Goal: Information Seeking & Learning: Learn about a topic

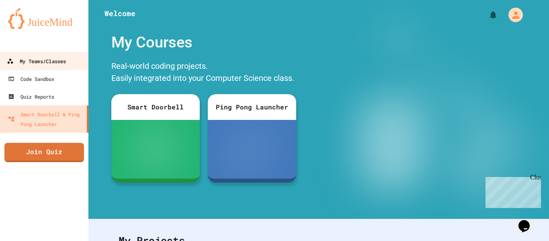
click at [46, 62] on div "My Teams/Classes" at bounding box center [36, 61] width 59 height 10
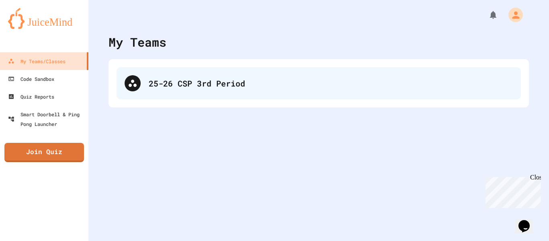
click at [228, 80] on div "25-26 CSP 3rd Period" at bounding box center [331, 83] width 364 height 12
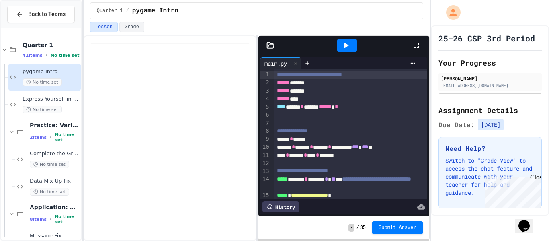
click at [141, 165] on div at bounding box center [170, 137] width 173 height 205
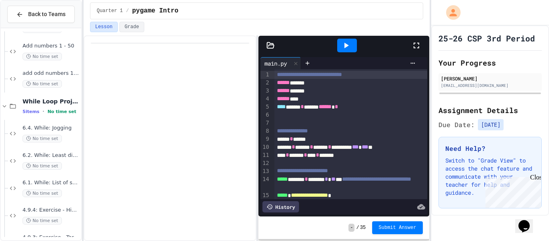
scroll to position [1308, 0]
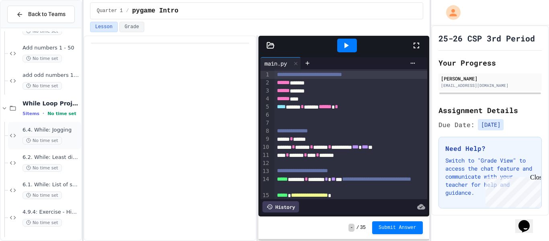
click at [61, 133] on span "6.4. While: Jogging" at bounding box center [51, 130] width 57 height 7
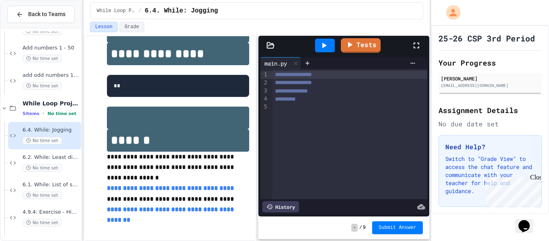
scroll to position [248, 0]
click at [166, 219] on link "**********" at bounding box center [171, 214] width 129 height 16
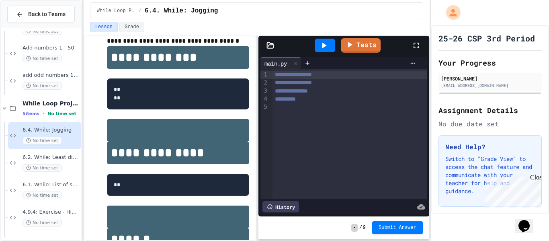
scroll to position [0, 0]
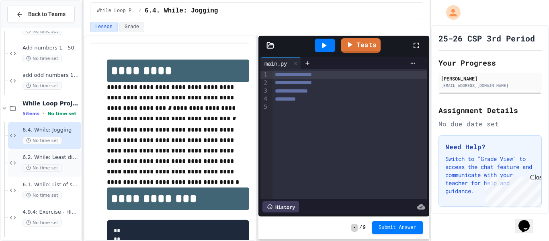
click at [71, 174] on div "6.2. While: Least divisor No time set" at bounding box center [44, 162] width 73 height 27
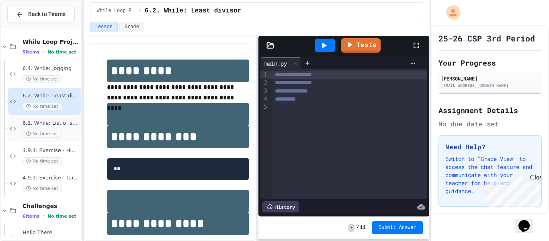
click at [70, 123] on span "6.1. While: List of squares" at bounding box center [51, 123] width 57 height 7
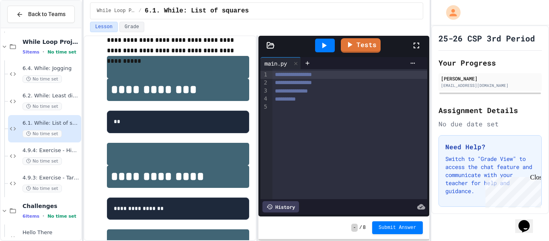
scroll to position [58, 0]
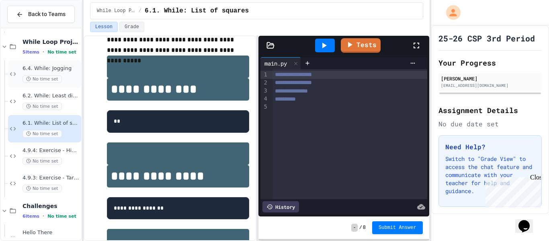
click at [60, 70] on span "6.4. While: Jogging" at bounding box center [51, 68] width 57 height 7
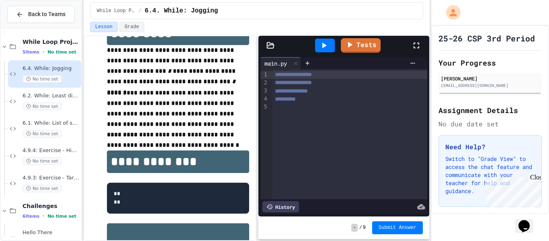
scroll to position [37, 0]
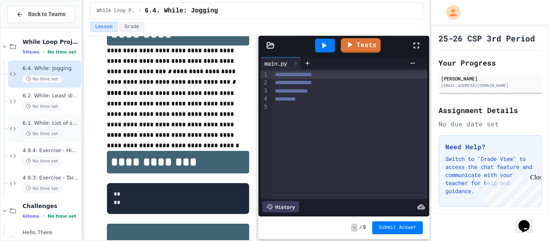
click at [67, 124] on span "6.1. While: List of squares" at bounding box center [51, 123] width 57 height 7
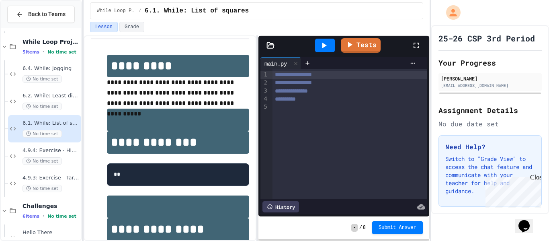
scroll to position [3, 0]
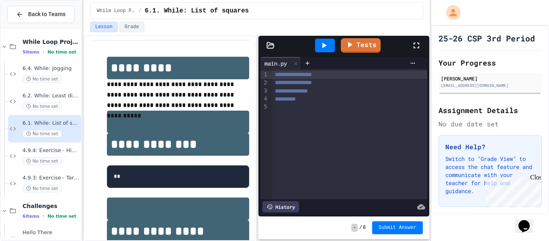
click at [295, 109] on div at bounding box center [349, 107] width 154 height 8
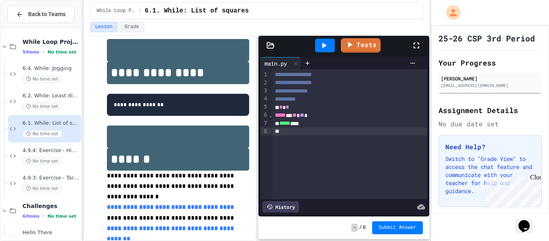
scroll to position [161, 0]
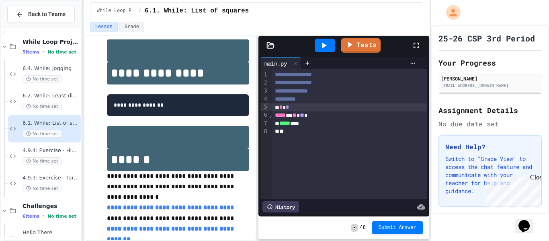
click at [273, 107] on div "* * *" at bounding box center [349, 107] width 155 height 8
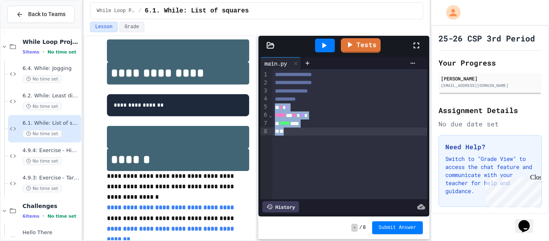
drag, startPoint x: 273, startPoint y: 107, endPoint x: 316, endPoint y: 131, distance: 49.8
click at [316, 131] on div "**********" at bounding box center [349, 134] width 155 height 130
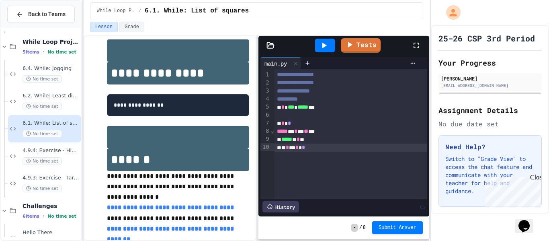
click at [329, 44] on icon at bounding box center [324, 46] width 10 height 10
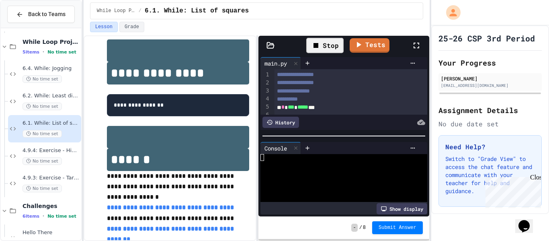
click at [289, 161] on div at bounding box center [339, 164] width 159 height 7
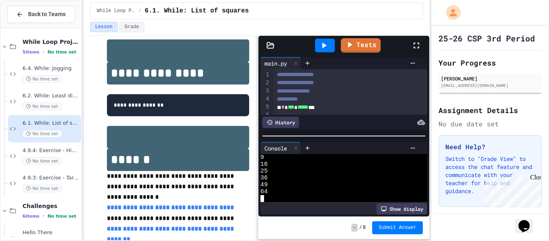
click at [378, 49] on link "Tests" at bounding box center [361, 45] width 40 height 14
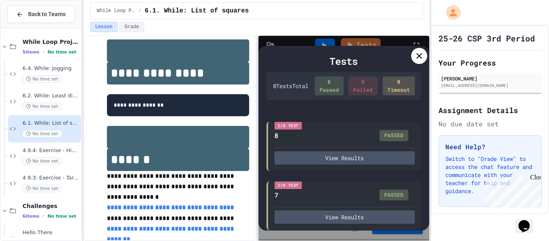
click at [416, 52] on icon at bounding box center [419, 56] width 10 height 10
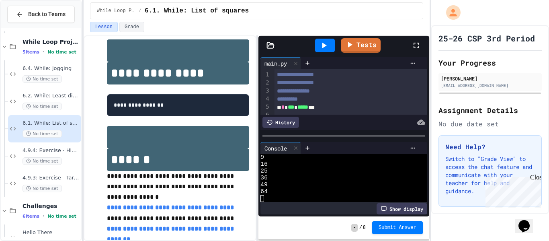
click at [322, 108] on div "* * *** * ***** ***" at bounding box center [350, 107] width 153 height 8
click at [325, 43] on icon at bounding box center [324, 46] width 10 height 10
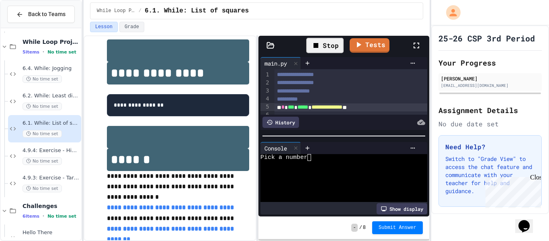
click at [317, 159] on div "Pick a number" at bounding box center [339, 157] width 159 height 7
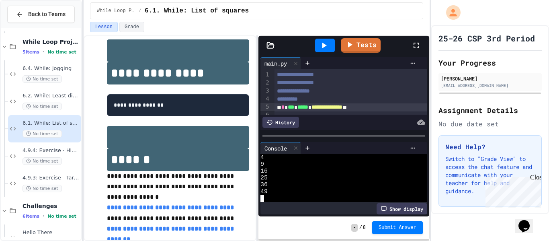
click at [327, 45] on icon at bounding box center [324, 46] width 10 height 10
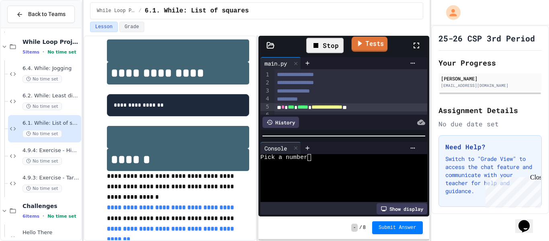
click at [364, 41] on link "Tests" at bounding box center [370, 44] width 36 height 15
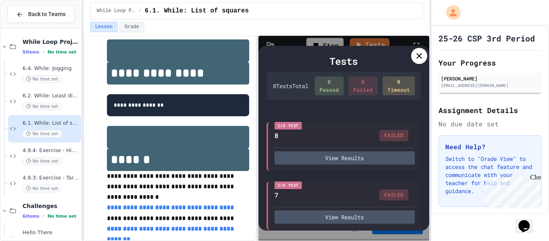
click at [415, 55] on icon at bounding box center [419, 56] width 10 height 10
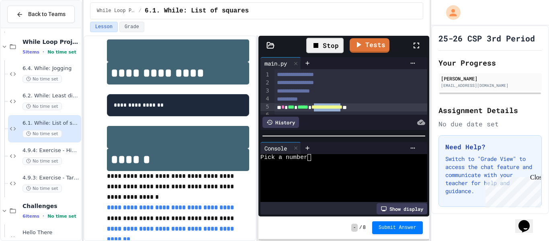
drag, startPoint x: 367, startPoint y: 109, endPoint x: 325, endPoint y: 106, distance: 41.9
click at [325, 106] on span "**********" at bounding box center [326, 107] width 31 height 6
click at [323, 45] on div "Stop" at bounding box center [324, 45] width 37 height 15
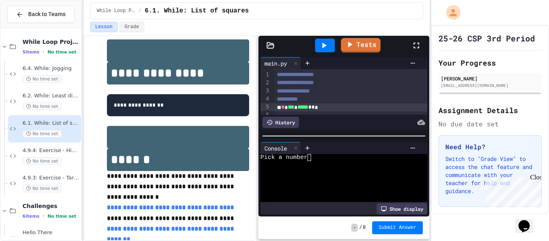
click at [323, 45] on icon at bounding box center [324, 46] width 4 height 6
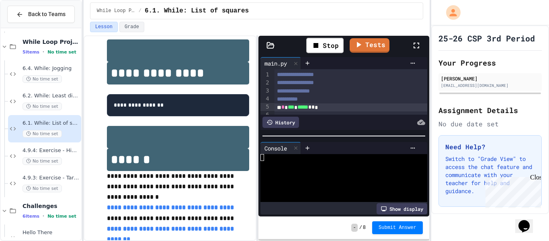
click at [310, 162] on div at bounding box center [339, 164] width 159 height 7
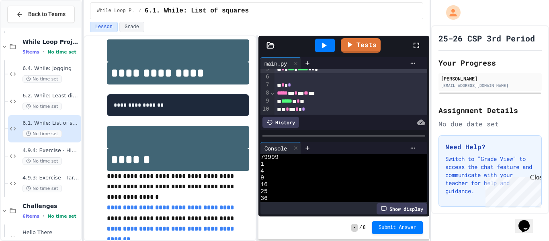
scroll to position [38, 0]
click at [363, 42] on link "Tests" at bounding box center [361, 45] width 40 height 14
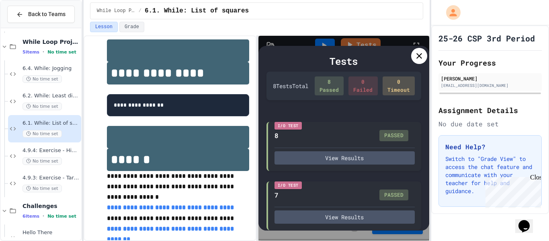
click at [416, 55] on icon at bounding box center [419, 56] width 10 height 10
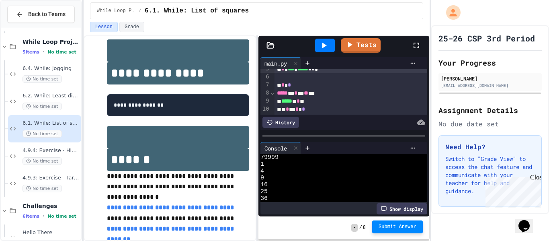
click at [387, 225] on span "Submit Answer" at bounding box center [398, 226] width 38 height 6
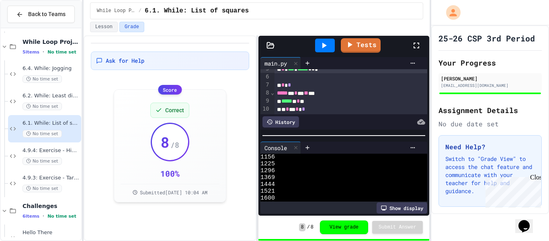
scroll to position [247, 0]
click at [66, 101] on div "6.2. While: Least divisor No time set" at bounding box center [51, 101] width 57 height 18
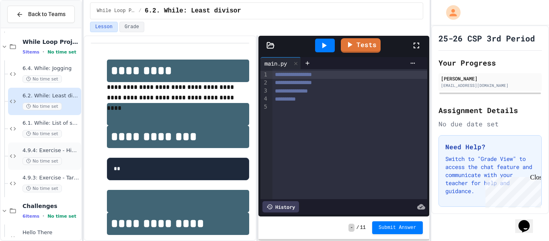
click at [67, 155] on div "4.9.4: Exercise - Higher or Lower I No time set" at bounding box center [51, 156] width 57 height 18
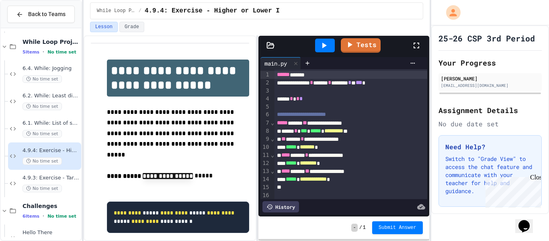
click at [347, 37] on div "Tests" at bounding box center [346, 46] width 129 height 22
click at [350, 40] on icon at bounding box center [350, 43] width 9 height 10
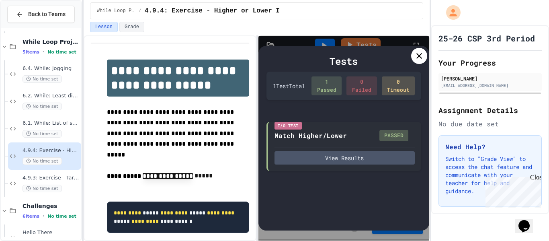
click at [415, 53] on icon at bounding box center [419, 56] width 10 height 10
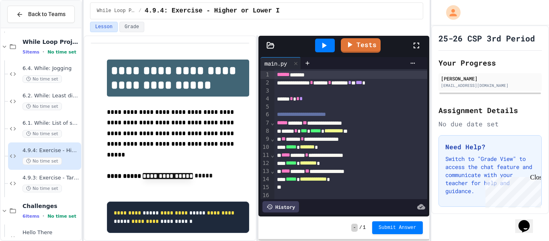
click at [393, 237] on div "- / 1 Submit Answer" at bounding box center [343, 227] width 171 height 23
click at [385, 226] on span "Submit Answer" at bounding box center [398, 226] width 38 height 6
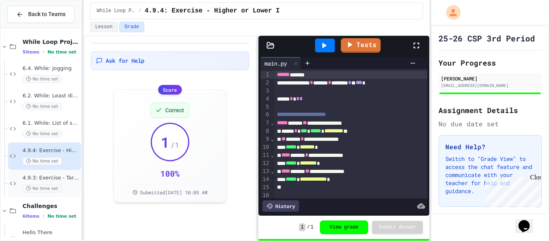
click at [62, 180] on span "4.9.3: Exercise - Target Sum" at bounding box center [51, 177] width 57 height 7
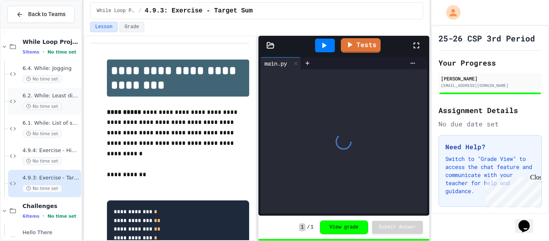
click at [68, 102] on div "No time set" at bounding box center [51, 106] width 57 height 8
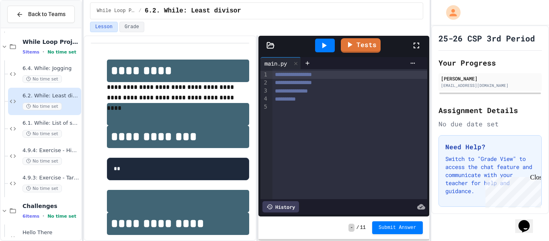
click at [287, 103] on div at bounding box center [349, 107] width 154 height 8
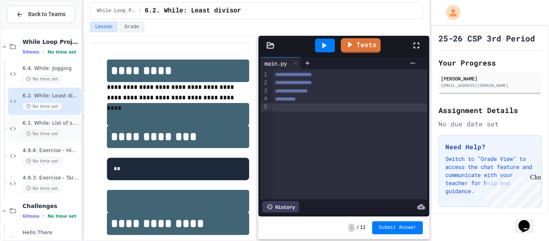
click at [55, 122] on span "6.1. While: List of squares" at bounding box center [51, 123] width 57 height 7
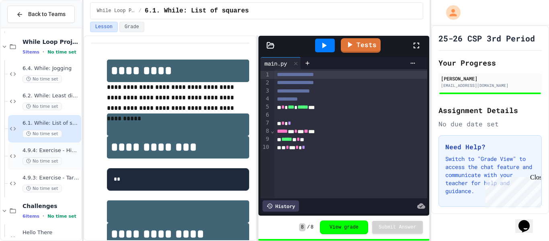
click at [31, 148] on span "4.9.4: Exercise - Higher or Lower I" at bounding box center [51, 150] width 57 height 7
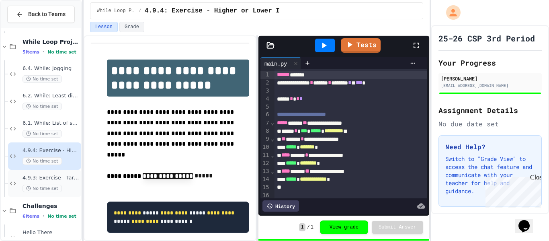
click at [34, 180] on span "4.9.3: Exercise - Target Sum" at bounding box center [51, 177] width 57 height 7
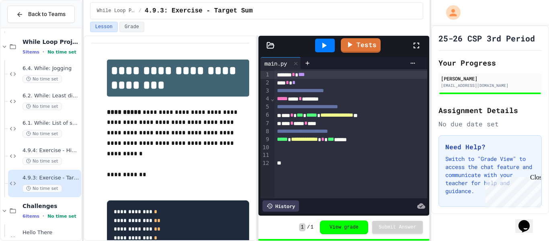
click at [409, 88] on div "**********" at bounding box center [350, 91] width 153 height 8
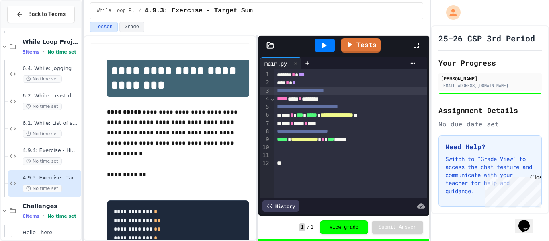
click at [390, 97] on div "***** *** * *******" at bounding box center [350, 99] width 153 height 8
click at [389, 100] on body "**********" at bounding box center [274, 120] width 549 height 241
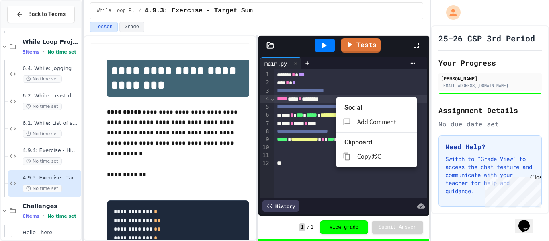
click at [391, 81] on div at bounding box center [274, 120] width 549 height 241
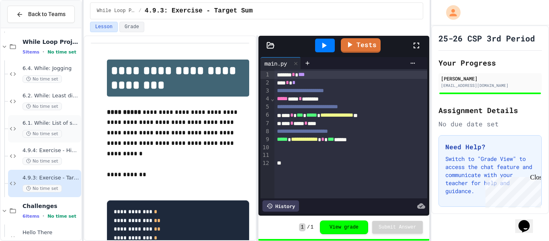
click at [45, 118] on div "6.1. While: List of squares No time set" at bounding box center [44, 128] width 73 height 27
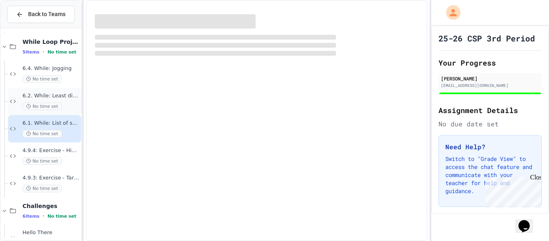
click at [55, 108] on span "No time set" at bounding box center [42, 106] width 39 height 8
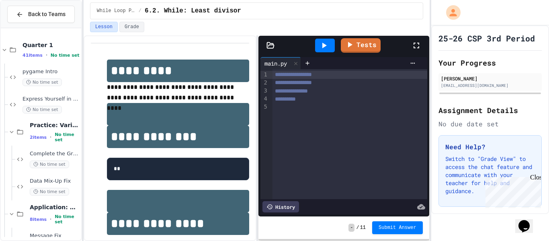
click at [311, 129] on div "**********" at bounding box center [349, 134] width 154 height 130
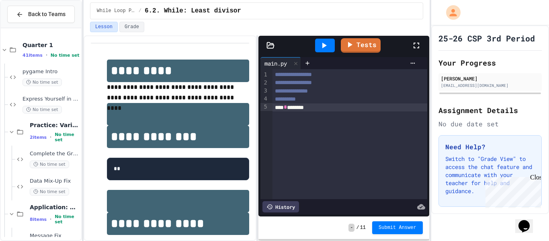
click at [424, 8] on div "While Loop Projects / 6.2. While: Least divisor" at bounding box center [257, 11] width 346 height 22
click at [326, 111] on div "*** * *******" at bounding box center [349, 107] width 155 height 8
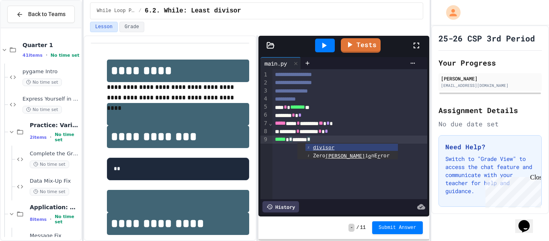
click at [336, 139] on div "***** * ******* *" at bounding box center [349, 139] width 155 height 8
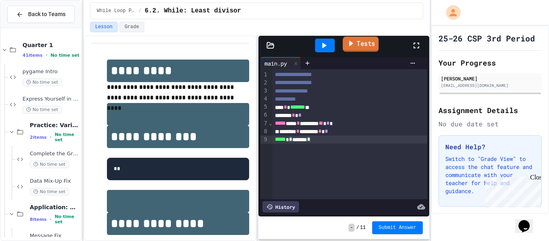
click at [358, 42] on link "Tests" at bounding box center [361, 44] width 36 height 15
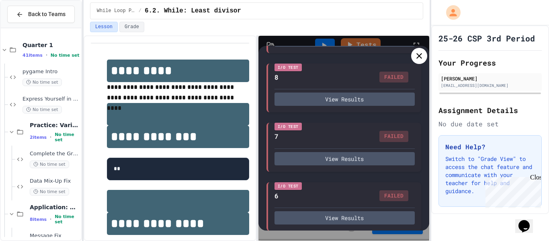
scroll to position [246, 0]
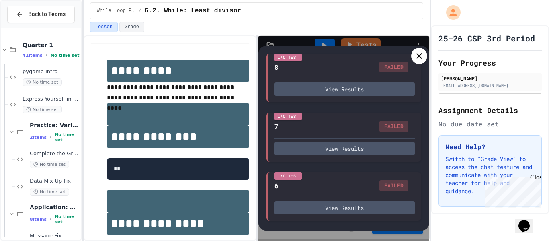
click at [420, 54] on icon at bounding box center [419, 56] width 6 height 6
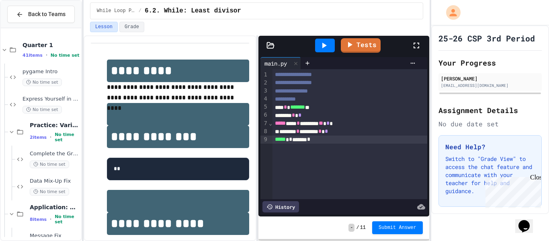
click at [323, 47] on icon at bounding box center [324, 46] width 4 height 6
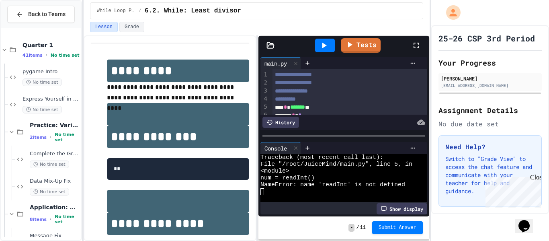
scroll to position [14, 0]
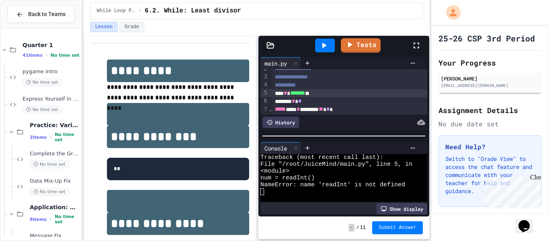
click at [284, 92] on div "*** * ******* **" at bounding box center [349, 93] width 155 height 8
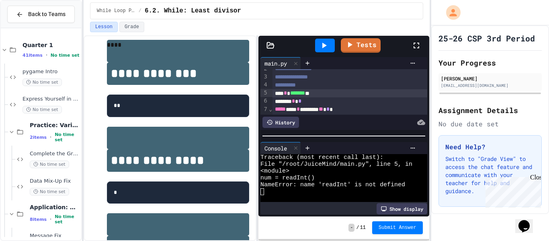
scroll to position [31, 0]
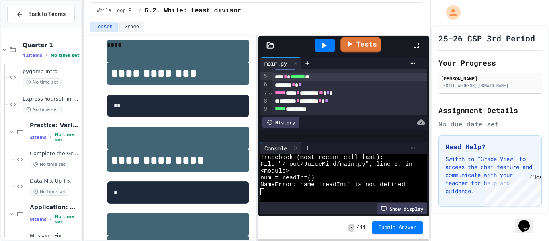
click at [355, 40] on link "Tests" at bounding box center [361, 44] width 40 height 15
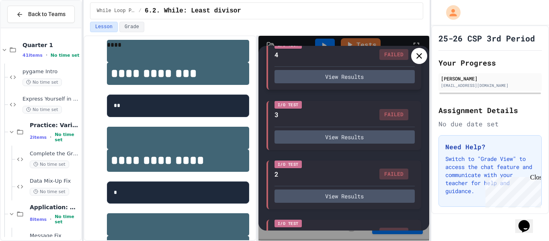
scroll to position [540, 0]
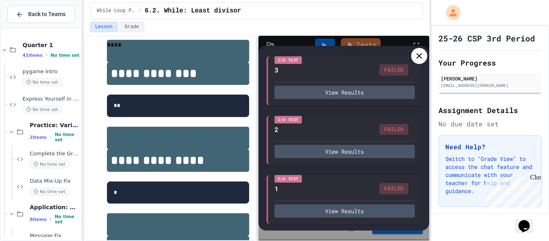
click at [423, 52] on icon at bounding box center [419, 56] width 10 height 10
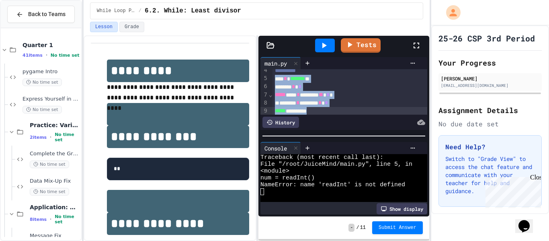
scroll to position [31, 0]
drag, startPoint x: 275, startPoint y: 89, endPoint x: 364, endPoint y: 115, distance: 92.6
click at [364, 115] on div "**********" at bounding box center [343, 99] width 167 height 61
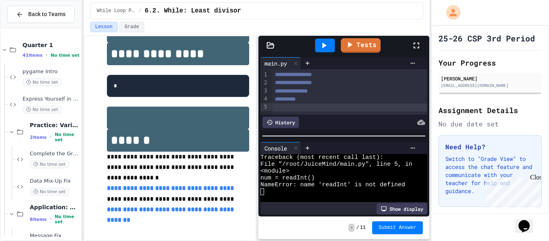
scroll to position [0, 0]
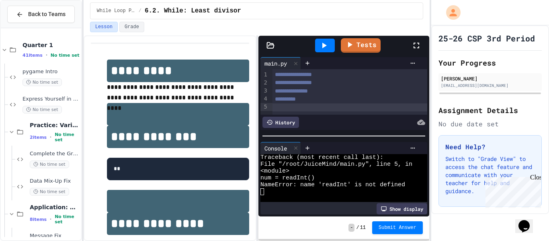
click at [318, 37] on div at bounding box center [325, 46] width 28 height 22
click at [319, 43] on icon at bounding box center [324, 46] width 10 height 10
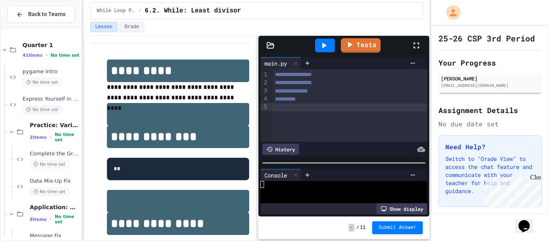
click at [363, 164] on div at bounding box center [343, 163] width 171 height 8
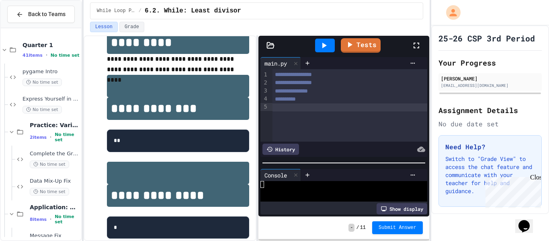
scroll to position [31, 0]
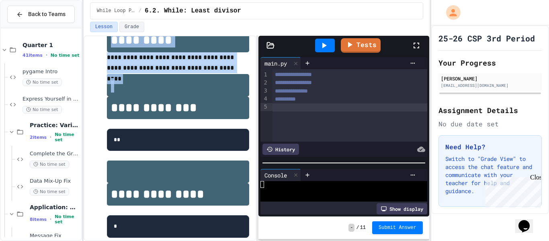
drag, startPoint x: 108, startPoint y: 43, endPoint x: 166, endPoint y: 76, distance: 66.8
click at [166, 76] on div "**********" at bounding box center [178, 197] width 142 height 337
click at [226, 66] on p "**********" at bounding box center [178, 63] width 142 height 22
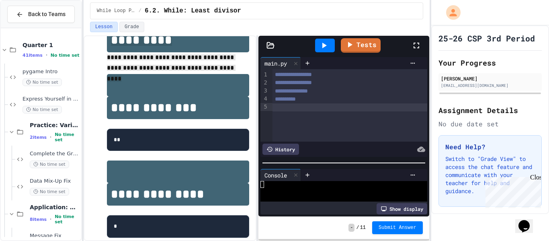
click at [304, 106] on div at bounding box center [349, 107] width 155 height 8
click at [235, 58] on p "**********" at bounding box center [178, 63] width 142 height 22
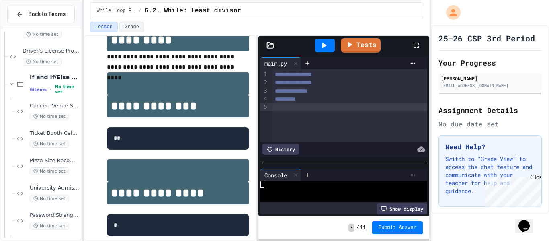
scroll to position [813, 0]
click at [65, 110] on div "Concert Venue Selector No time set" at bounding box center [55, 111] width 50 height 18
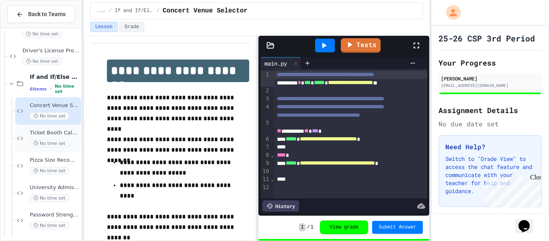
click at [63, 127] on div "Ticket Booth Calculator No time set" at bounding box center [48, 138] width 66 height 27
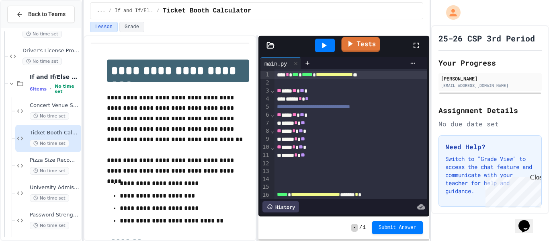
click at [352, 45] on icon at bounding box center [349, 44] width 9 height 10
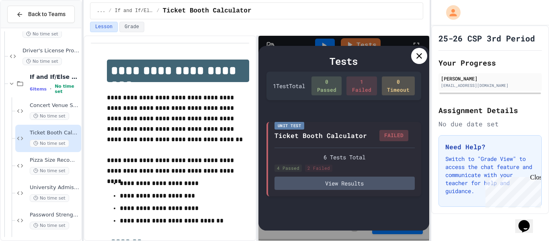
click at [414, 58] on icon at bounding box center [419, 56] width 10 height 10
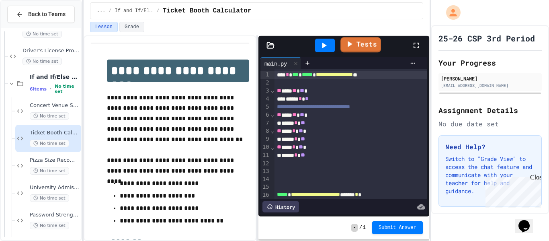
click at [356, 40] on link "Tests" at bounding box center [360, 44] width 41 height 15
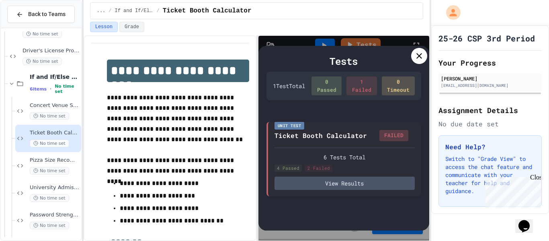
click at [360, 92] on div "1 Failed" at bounding box center [361, 85] width 30 height 19
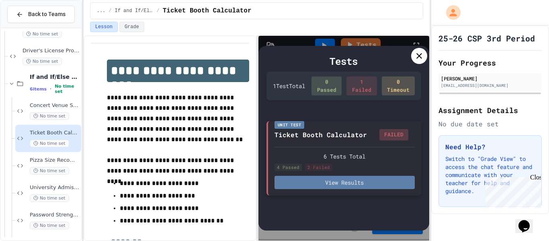
click at [344, 180] on button "View Results" at bounding box center [344, 182] width 140 height 13
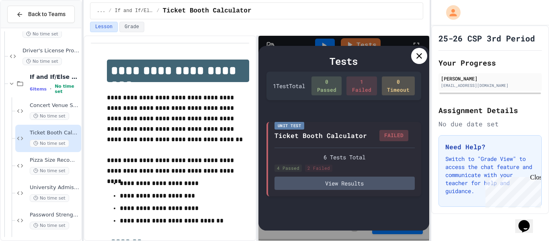
click at [417, 58] on icon at bounding box center [419, 56] width 10 height 10
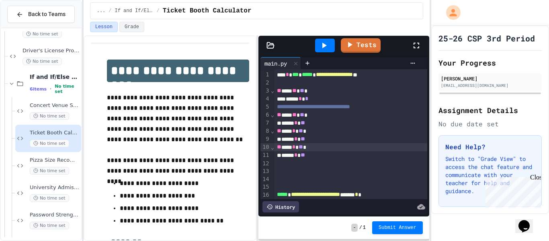
click at [312, 148] on div "** *** * ** *" at bounding box center [350, 147] width 153 height 8
click at [312, 132] on div "** *** * ** *" at bounding box center [350, 131] width 153 height 8
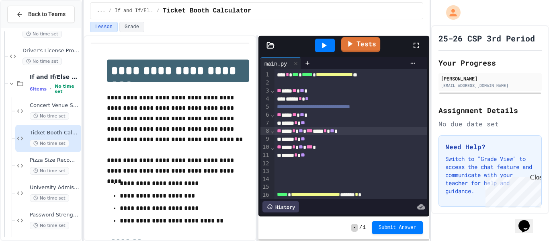
click at [356, 47] on link "Tests" at bounding box center [360, 44] width 39 height 15
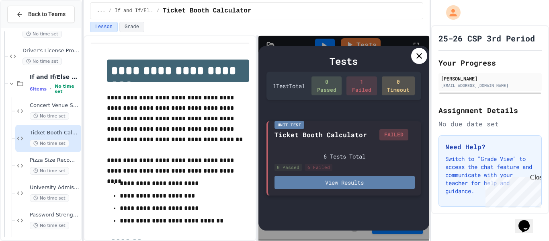
click at [355, 178] on button "View Results" at bounding box center [344, 182] width 140 height 13
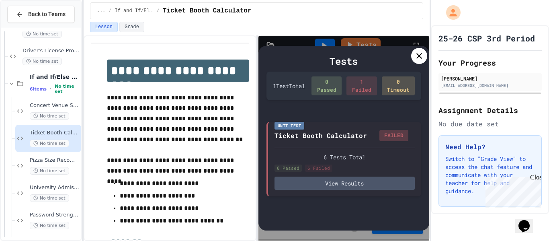
click at [419, 59] on icon at bounding box center [419, 56] width 10 height 10
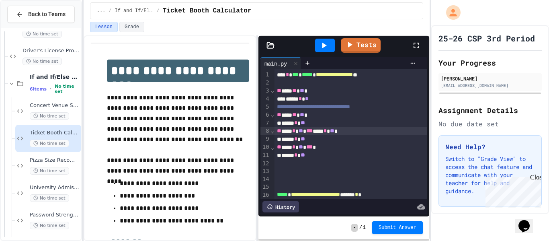
click at [373, 133] on div "** *** * ** *** *** * ** *" at bounding box center [350, 131] width 153 height 8
click at [325, 43] on icon at bounding box center [324, 46] width 10 height 10
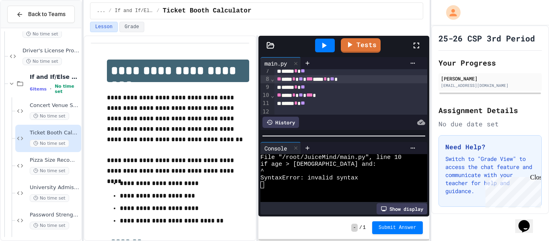
scroll to position [57, 0]
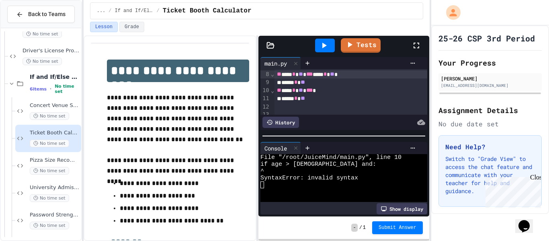
click at [324, 91] on div "** *** * ** *** *" at bounding box center [350, 90] width 153 height 8
click at [329, 47] on div at bounding box center [325, 46] width 20 height 14
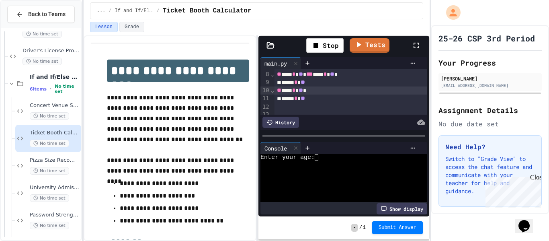
click at [325, 158] on div "Enter your age:" at bounding box center [339, 157] width 159 height 7
click at [373, 51] on link "Tests" at bounding box center [369, 44] width 37 height 15
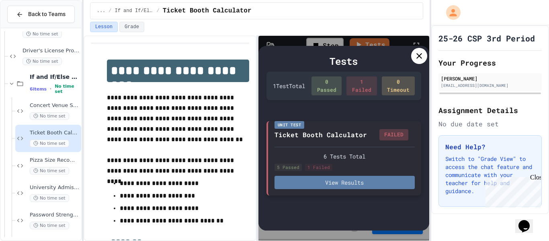
click at [352, 182] on button "View Results" at bounding box center [344, 182] width 140 height 13
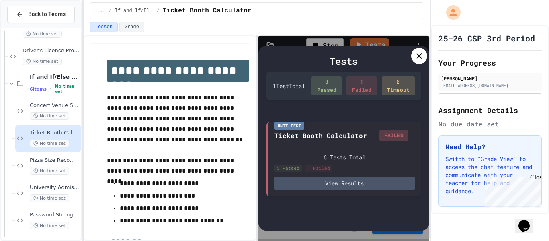
scroll to position [0, 0]
click at [423, 61] on div at bounding box center [419, 56] width 16 height 16
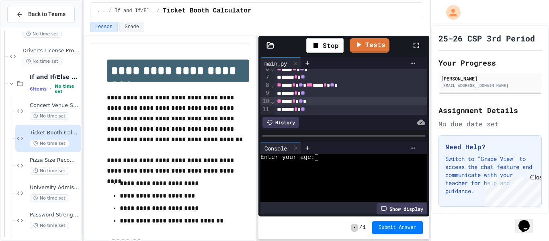
scroll to position [47, 0]
click at [322, 110] on div "***** * **" at bounding box center [350, 108] width 153 height 8
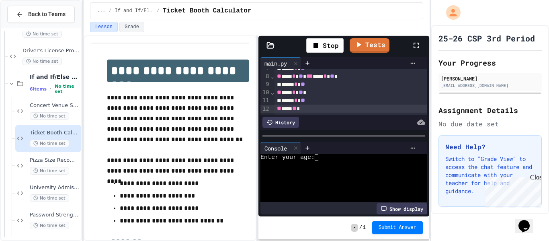
scroll to position [53, 0]
click at [334, 80] on span "**" at bounding box center [332, 78] width 4 height 6
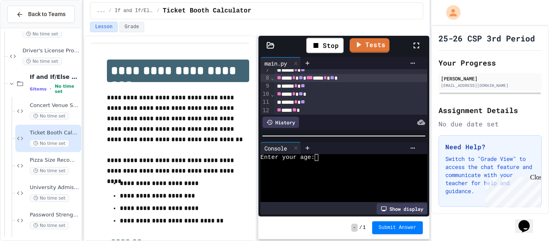
click at [315, 115] on div "History" at bounding box center [343, 122] width 167 height 15
click at [314, 111] on div "** *** **" at bounding box center [350, 110] width 153 height 8
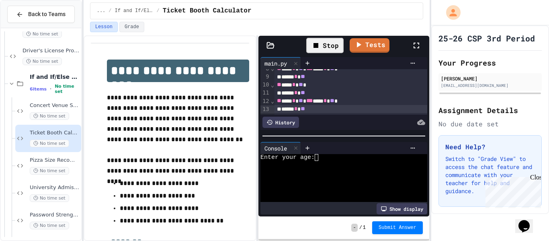
click at [335, 44] on div "Stop" at bounding box center [324, 45] width 37 height 15
click at [368, 38] on link "Tests" at bounding box center [361, 45] width 40 height 15
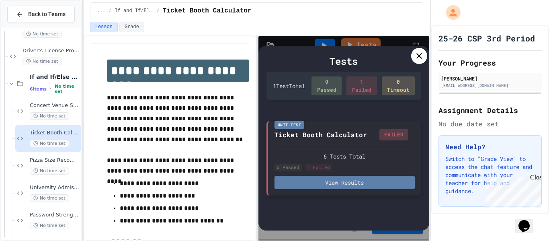
click at [357, 176] on button "View Results" at bounding box center [344, 182] width 140 height 13
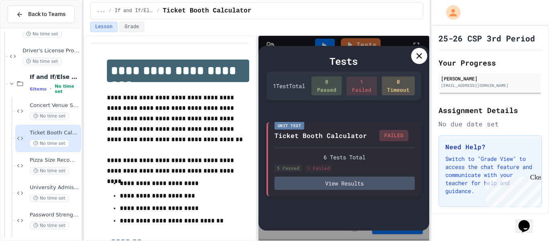
scroll to position [0, 0]
click at [412, 55] on div at bounding box center [419, 56] width 16 height 16
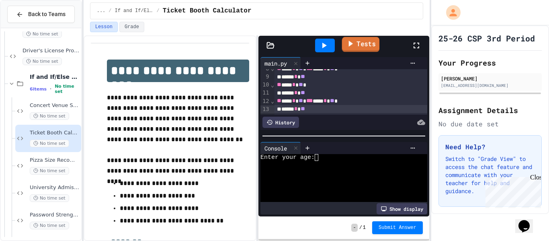
click at [336, 47] on div at bounding box center [325, 46] width 28 height 22
click at [332, 47] on div at bounding box center [325, 46] width 20 height 14
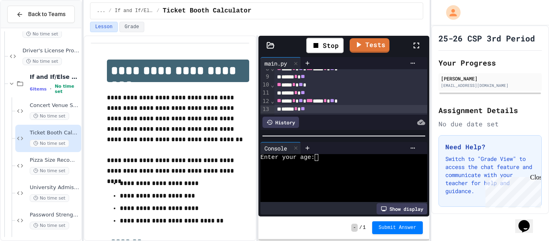
click at [321, 159] on textarea "Terminal input" at bounding box center [320, 157] width 4 height 7
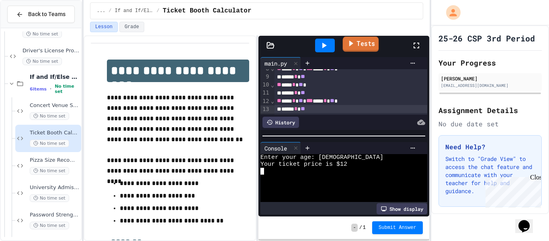
click at [366, 48] on link "Tests" at bounding box center [361, 44] width 36 height 15
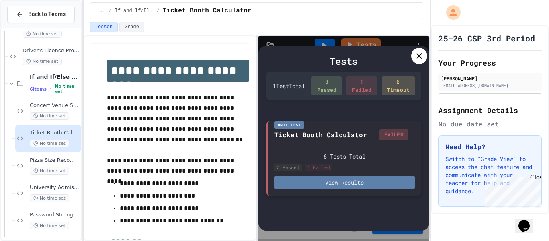
click at [349, 179] on button "View Results" at bounding box center [344, 182] width 140 height 13
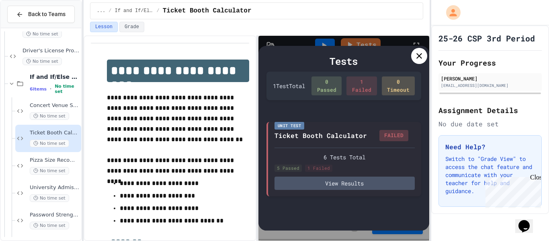
click at [415, 59] on icon at bounding box center [419, 56] width 10 height 10
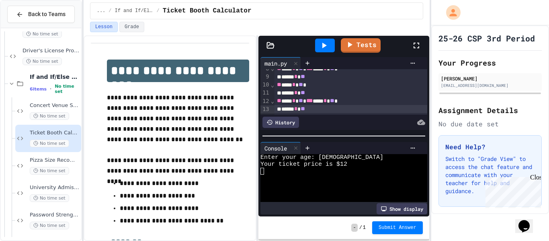
click at [413, 46] on icon at bounding box center [416, 46] width 6 height 6
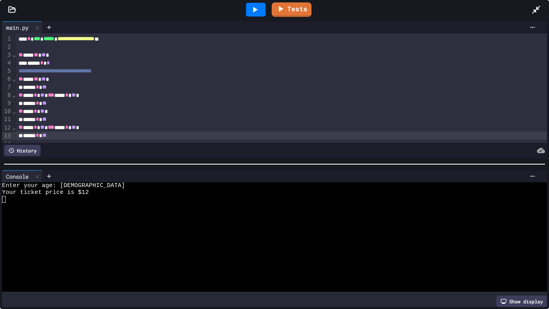
click at [46, 80] on span "**" at bounding box center [43, 79] width 4 height 6
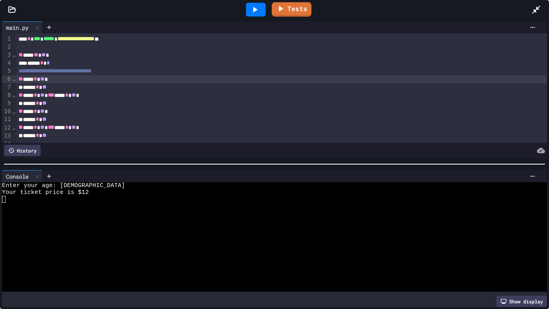
click at [253, 8] on icon at bounding box center [255, 10] width 10 height 10
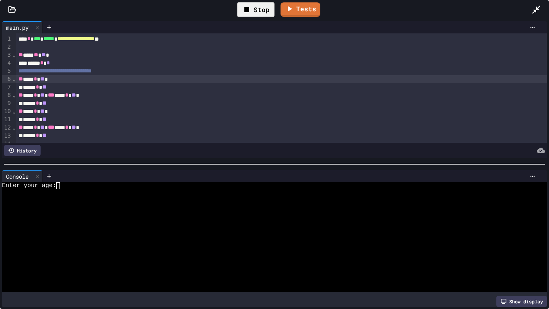
click at [68, 190] on div at bounding box center [271, 192] width 539 height 7
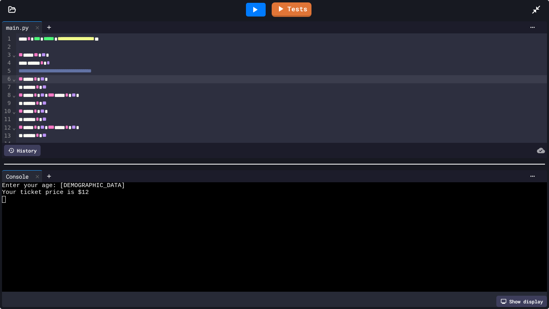
click at [251, 13] on icon at bounding box center [255, 10] width 10 height 10
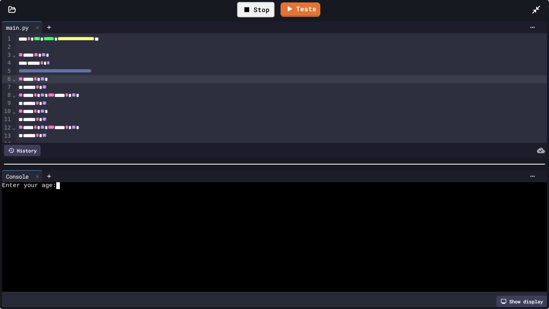
click at [104, 184] on div "Enter your age:" at bounding box center [271, 185] width 539 height 7
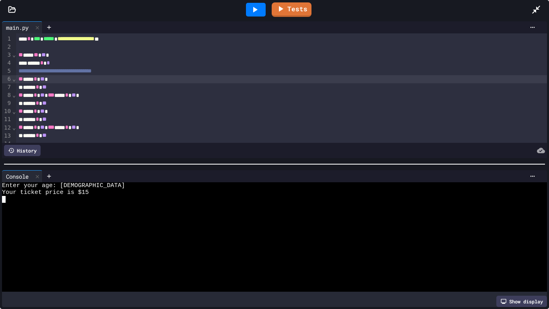
click at [541, 12] on div at bounding box center [540, 10] width 18 height 22
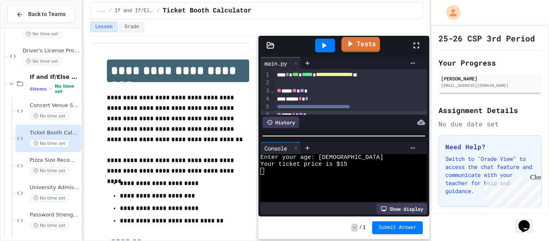
click at [348, 44] on icon at bounding box center [349, 44] width 9 height 10
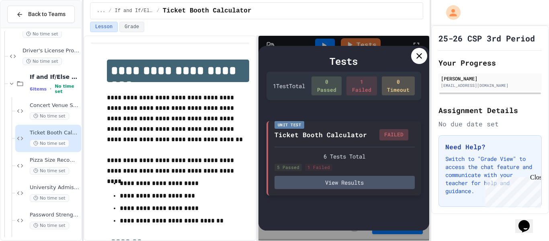
click at [347, 190] on div "Unit Test Ticket Booth Calculator FAILED 6 Tests Total 5 Passed 1 Failed View R…" at bounding box center [343, 158] width 155 height 74
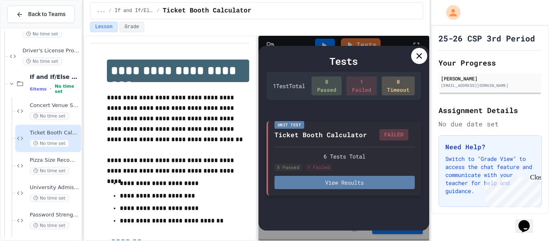
click at [348, 188] on button "View Results" at bounding box center [344, 182] width 140 height 13
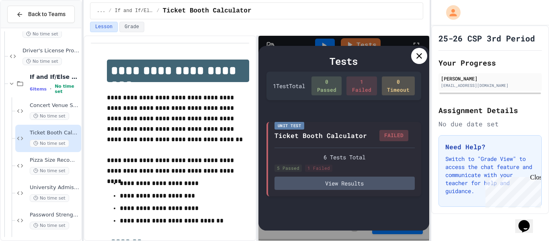
click at [424, 52] on icon at bounding box center [419, 56] width 10 height 10
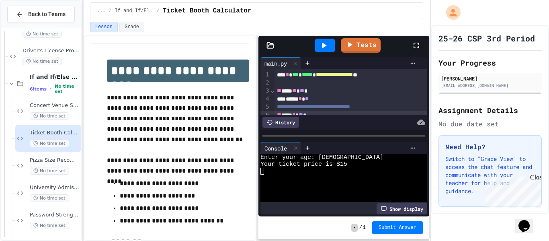
click at [328, 41] on icon at bounding box center [324, 46] width 10 height 10
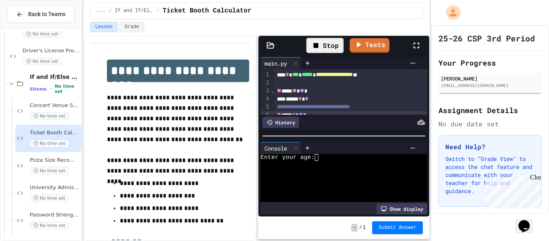
click at [333, 161] on div at bounding box center [339, 164] width 159 height 7
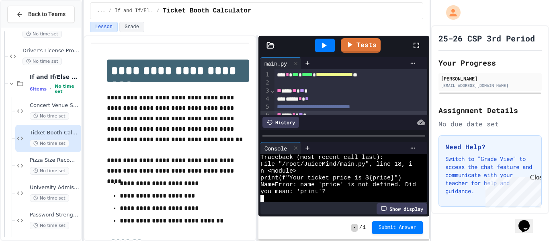
scroll to position [7, 0]
click at [327, 48] on icon at bounding box center [324, 46] width 10 height 10
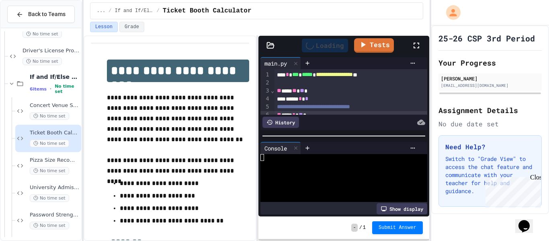
scroll to position [0, 0]
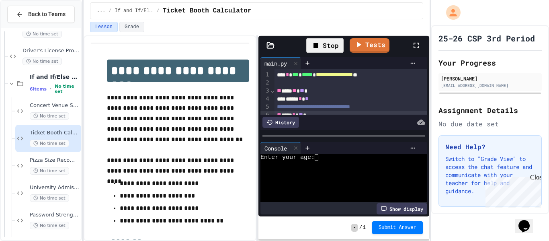
click at [331, 150] on div at bounding box center [366, 148] width 105 height 6
click at [329, 159] on div "Enter your age:" at bounding box center [339, 157] width 159 height 7
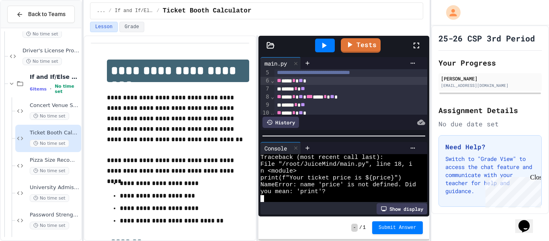
scroll to position [35, 0]
click at [312, 81] on div "** *** * ** *" at bounding box center [350, 80] width 153 height 8
click at [329, 44] on icon at bounding box center [324, 46] width 10 height 10
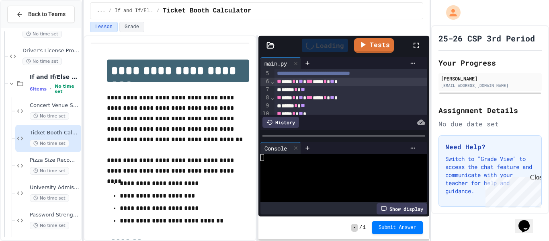
scroll to position [0, 0]
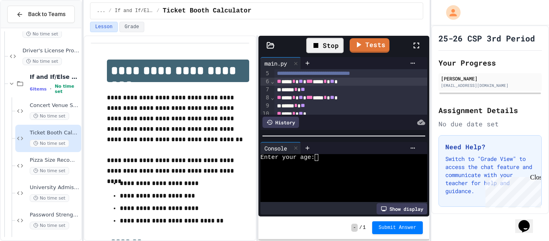
click at [334, 158] on div "Enter your age:" at bounding box center [339, 157] width 159 height 7
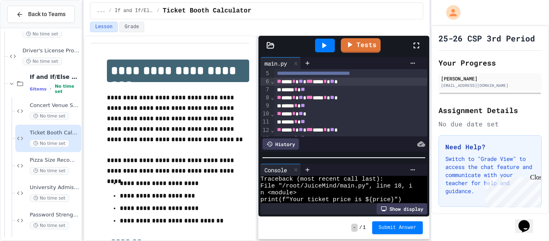
click at [336, 159] on div at bounding box center [343, 157] width 171 height 8
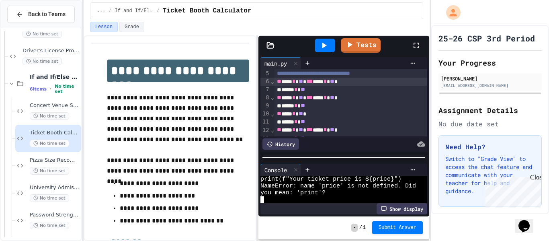
click at [303, 131] on div "** *** * ** *** *** * ** *" at bounding box center [350, 130] width 153 height 8
click at [325, 43] on icon at bounding box center [324, 46] width 10 height 10
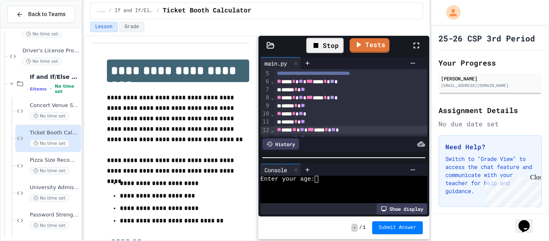
click at [323, 183] on div at bounding box center [339, 185] width 159 height 7
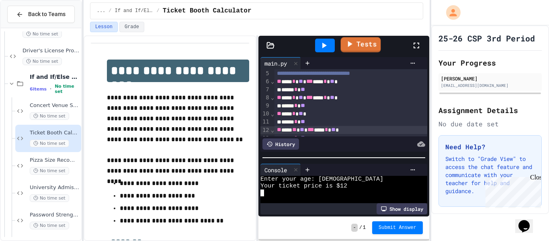
click at [367, 47] on link "Tests" at bounding box center [361, 44] width 40 height 15
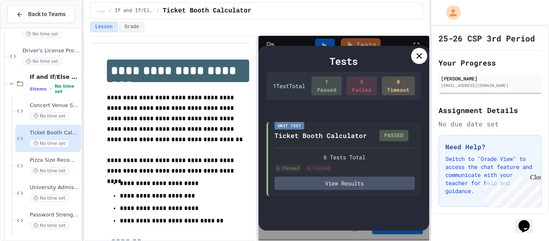
click at [419, 54] on icon at bounding box center [419, 56] width 10 height 10
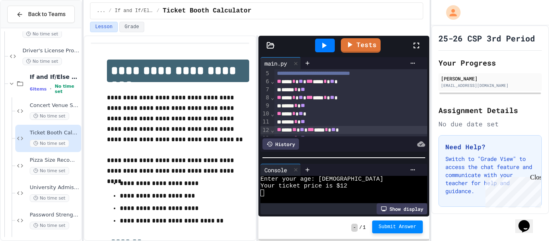
click at [391, 223] on button "Submit Answer" at bounding box center [397, 226] width 51 height 13
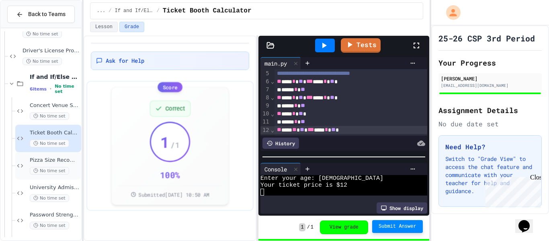
click at [74, 162] on span "Pizza Size Recommender" at bounding box center [55, 160] width 50 height 7
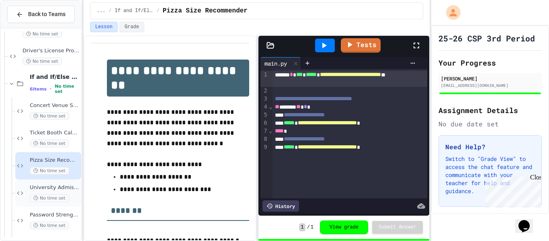
click at [66, 185] on span "University Admission Portal" at bounding box center [55, 187] width 50 height 7
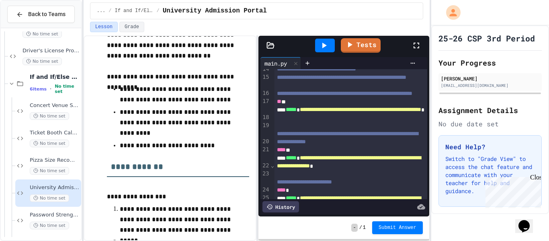
scroll to position [163, 0]
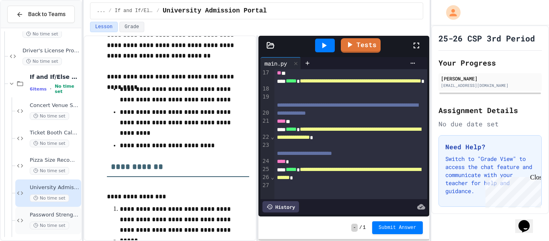
click at [64, 218] on div "Password Strength Checker No time set" at bounding box center [55, 220] width 50 height 18
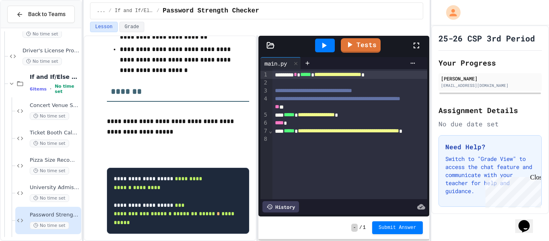
scroll to position [182, 0]
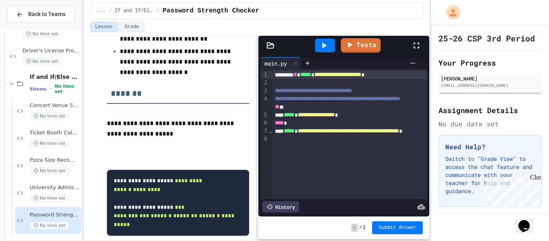
click at [286, 111] on div "** *" at bounding box center [349, 107] width 155 height 8
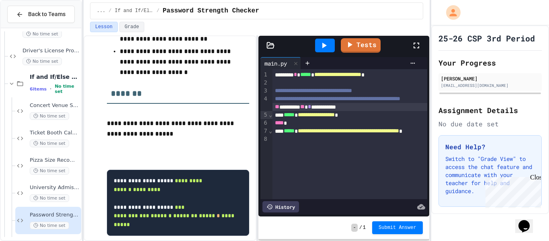
click at [368, 111] on div "**********" at bounding box center [349, 107] width 155 height 8
click at [348, 47] on icon at bounding box center [350, 44] width 10 height 10
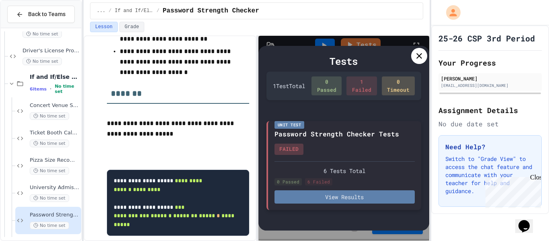
click at [353, 199] on button "View Results" at bounding box center [344, 196] width 140 height 13
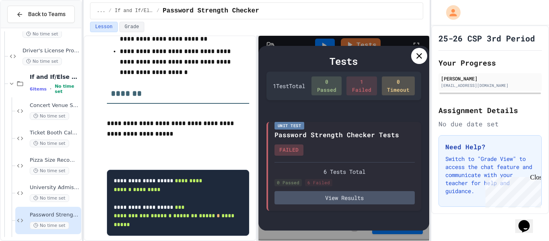
click at [413, 57] on div at bounding box center [419, 56] width 16 height 16
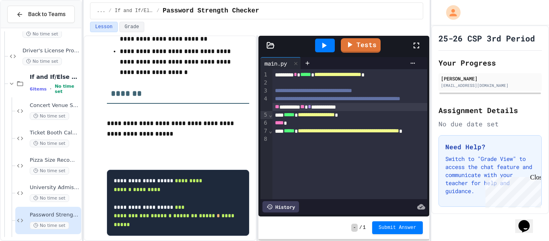
click at [329, 45] on icon at bounding box center [324, 46] width 10 height 10
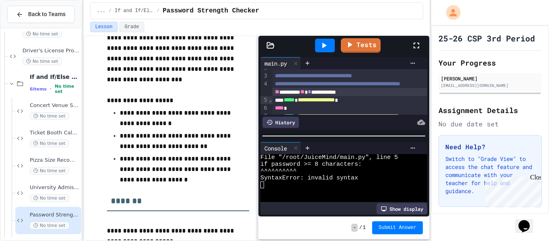
scroll to position [78, 0]
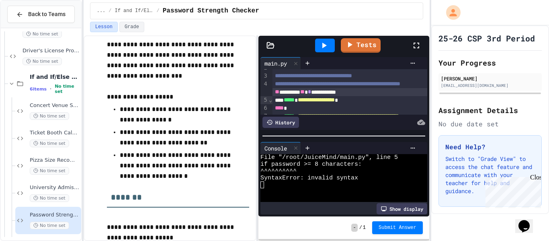
click at [276, 94] on span "**" at bounding box center [277, 92] width 4 height 6
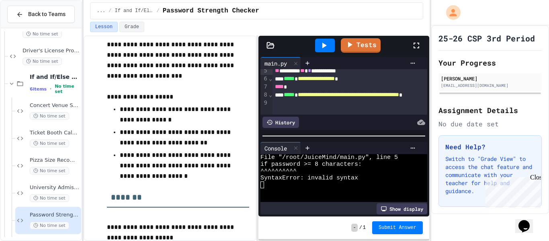
scroll to position [42, 0]
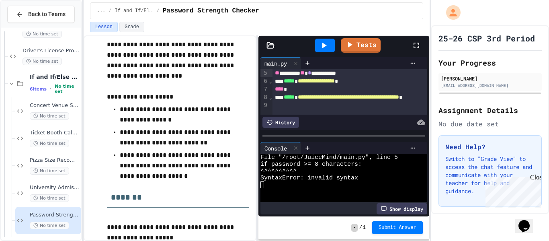
click at [330, 41] on div at bounding box center [325, 46] width 20 height 14
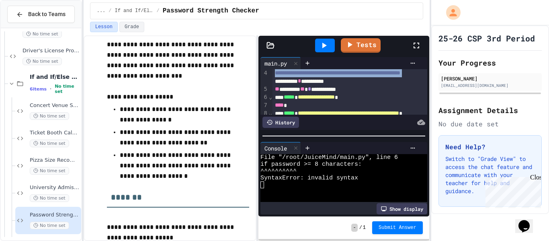
scroll to position [19, 0]
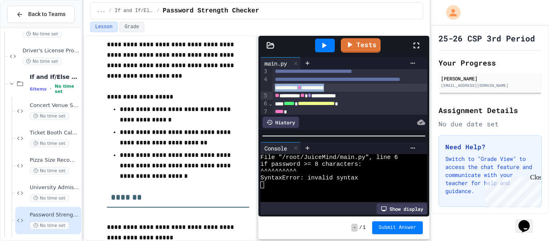
drag, startPoint x: 274, startPoint y: 74, endPoint x: 366, endPoint y: 96, distance: 94.5
click at [366, 92] on div "**********" at bounding box center [349, 88] width 155 height 8
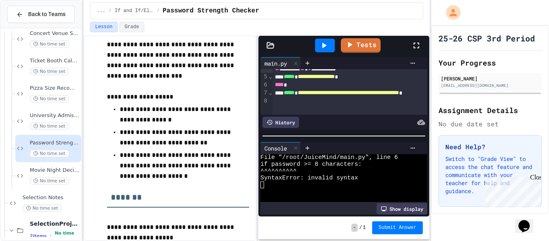
scroll to position [886, 0]
click at [62, 170] on span "Movie Night Decider" at bounding box center [55, 169] width 50 height 7
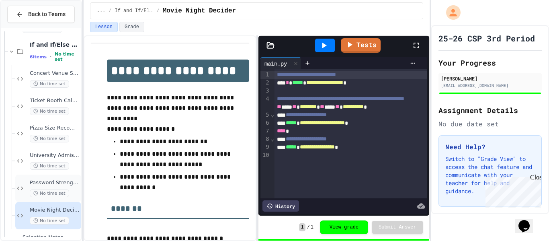
scroll to position [831, 0]
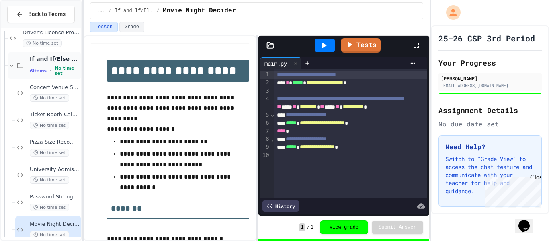
click at [69, 61] on span "If and If/Else Assignments" at bounding box center [55, 58] width 50 height 7
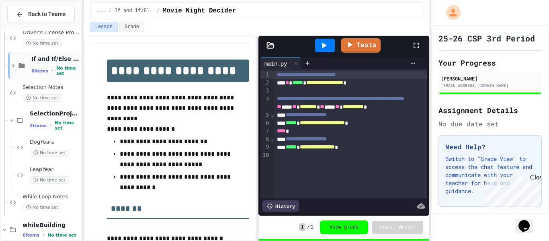
click at [69, 61] on span "If and If/Else Assignments" at bounding box center [55, 58] width 48 height 7
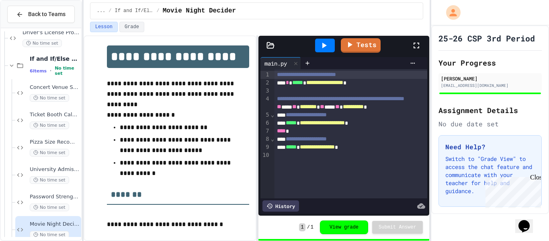
scroll to position [0, 0]
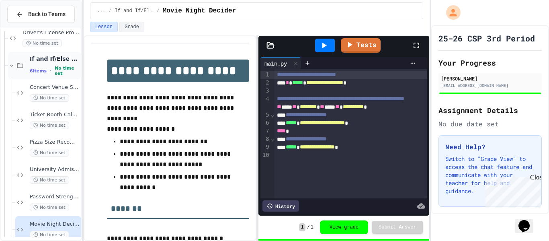
click at [75, 62] on span "If and If/Else Assignments" at bounding box center [55, 58] width 50 height 7
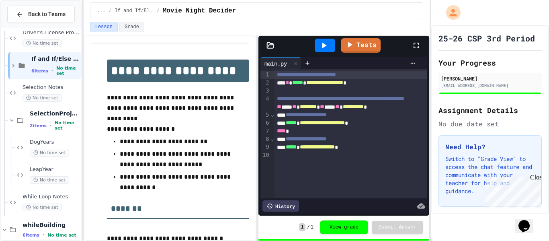
click at [75, 62] on span "If and If/Else Assignments" at bounding box center [55, 58] width 48 height 7
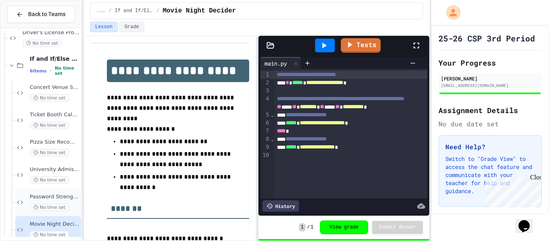
click at [73, 207] on div "No time set" at bounding box center [55, 207] width 50 height 8
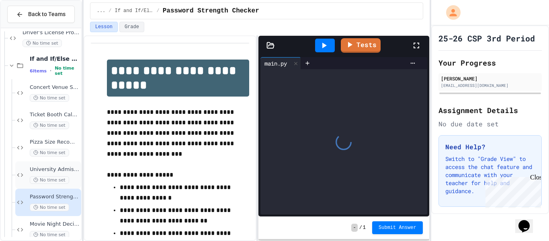
click at [65, 172] on span "University Admission Portal" at bounding box center [55, 169] width 50 height 7
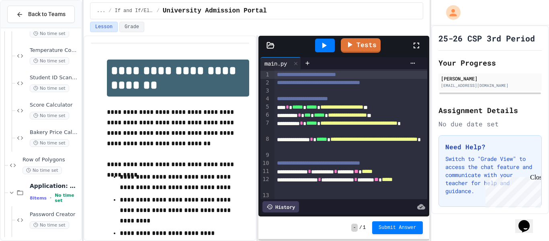
scroll to position [294, 0]
click at [53, 133] on span "Bakery Price Calculator" at bounding box center [55, 132] width 50 height 7
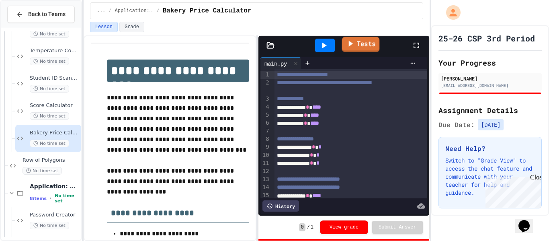
click at [358, 47] on link "Tests" at bounding box center [361, 44] width 38 height 15
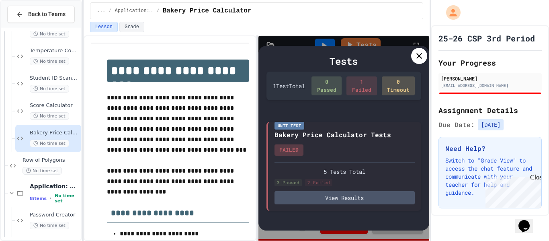
click at [419, 52] on icon at bounding box center [419, 56] width 10 height 10
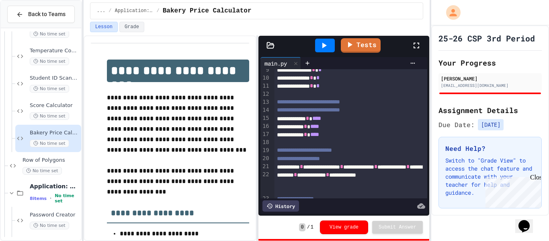
scroll to position [99, 0]
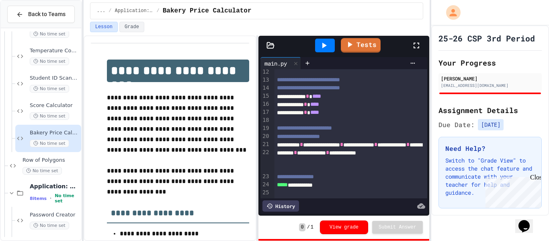
click at [331, 42] on div at bounding box center [325, 46] width 20 height 14
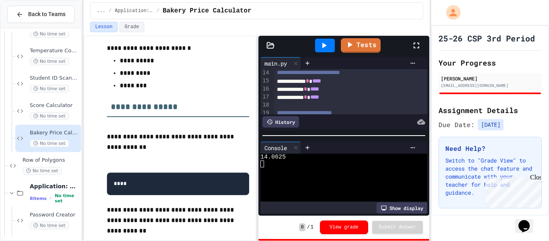
scroll to position [110, 0]
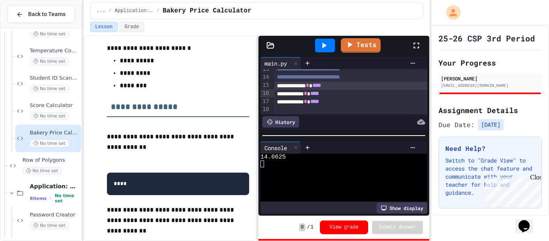
click at [343, 90] on div "**********" at bounding box center [350, 86] width 153 height 8
click at [348, 98] on div "**********" at bounding box center [350, 94] width 153 height 8
click at [345, 106] on div "**********" at bounding box center [350, 102] width 153 height 8
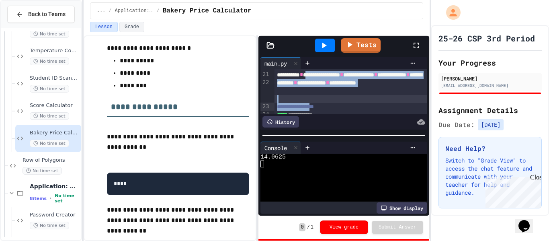
scroll to position [176, 0]
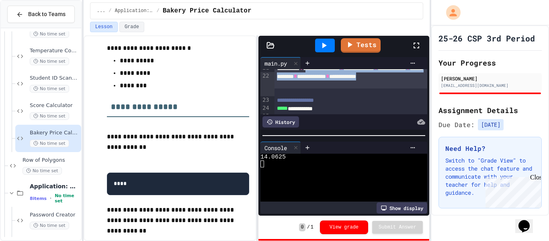
drag, startPoint x: 318, startPoint y: 100, endPoint x: 325, endPoint y: 94, distance: 8.5
click at [325, 88] on div "**********" at bounding box center [350, 76] width 153 height 24
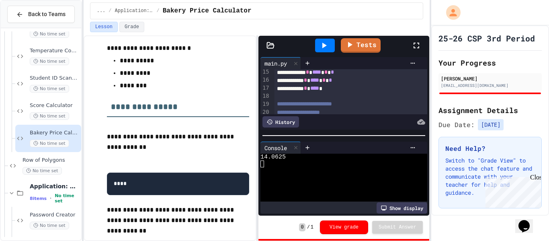
scroll to position [123, 0]
click at [344, 93] on div "**********" at bounding box center [350, 89] width 153 height 8
click at [325, 43] on icon at bounding box center [324, 46] width 10 height 10
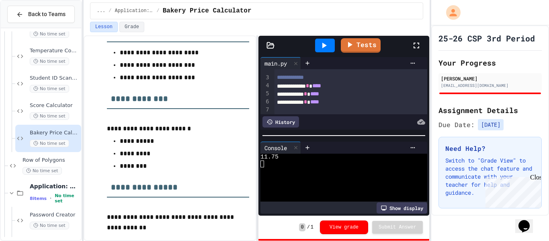
scroll to position [0, 0]
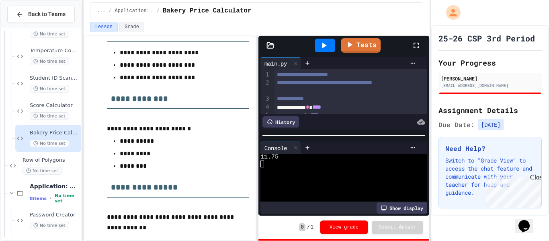
click at [324, 41] on icon at bounding box center [324, 46] width 10 height 10
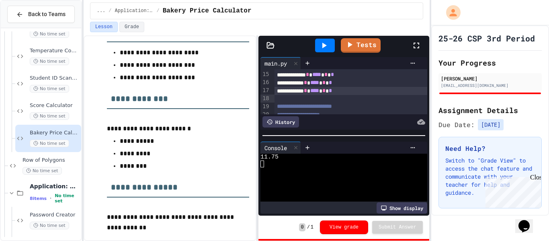
scroll to position [120, 0]
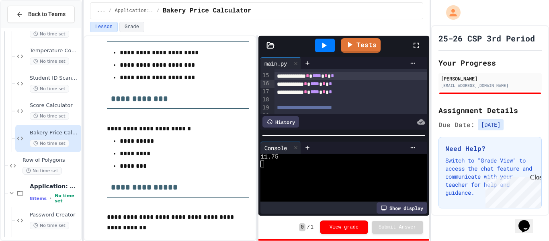
click at [327, 78] on span "*" at bounding box center [325, 76] width 3 height 6
click at [324, 51] on div at bounding box center [325, 46] width 20 height 14
click at [342, 87] on div "**********" at bounding box center [350, 84] width 153 height 8
click at [327, 78] on span "*" at bounding box center [325, 76] width 3 height 6
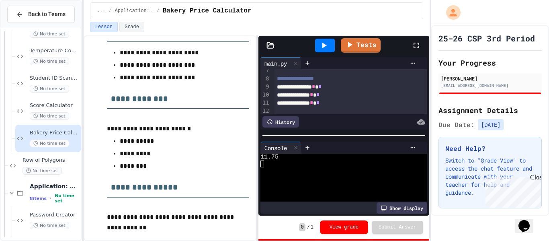
scroll to position [54, 0]
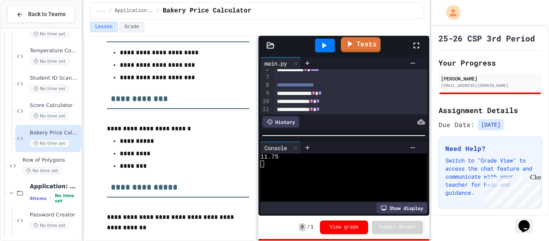
click at [359, 41] on link "Tests" at bounding box center [361, 44] width 40 height 15
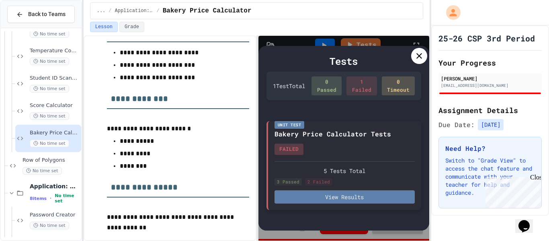
click at [330, 194] on button "View Results" at bounding box center [344, 196] width 140 height 13
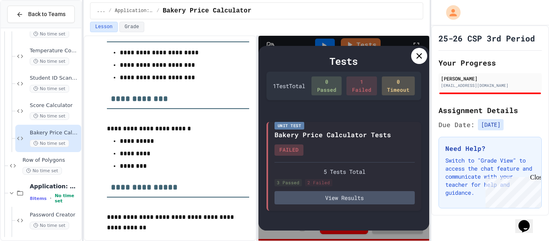
scroll to position [0, 0]
click at [415, 54] on icon at bounding box center [419, 56] width 10 height 10
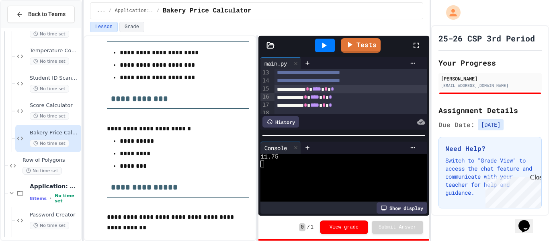
scroll to position [106, 0]
click at [354, 94] on div "**********" at bounding box center [350, 90] width 153 height 8
click at [360, 102] on div "**********" at bounding box center [350, 98] width 153 height 8
click at [360, 110] on div "**********" at bounding box center [350, 106] width 153 height 8
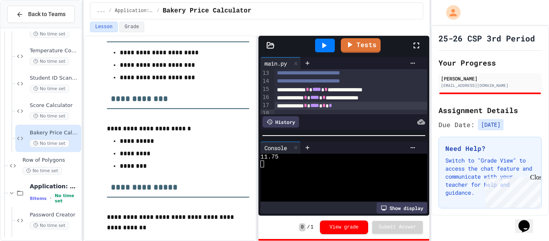
scroll to position [110, 0]
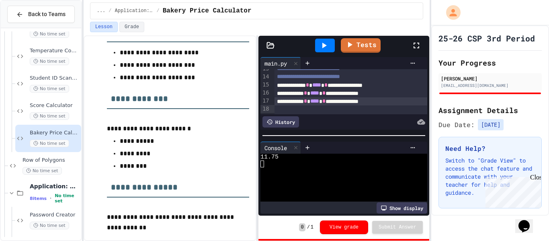
click at [330, 42] on div at bounding box center [325, 46] width 20 height 14
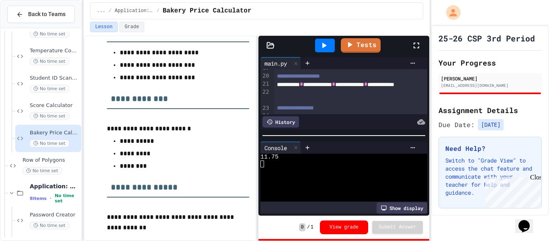
scroll to position [160, 0]
click at [325, 48] on icon at bounding box center [324, 46] width 10 height 10
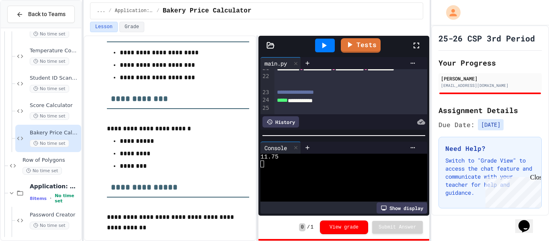
click at [343, 104] on div "**********" at bounding box center [350, 100] width 153 height 8
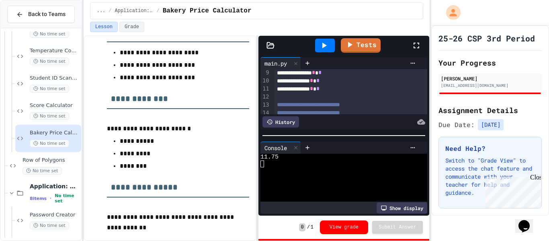
scroll to position [72, 0]
click at [321, 77] on span "*" at bounding box center [319, 75] width 3 height 6
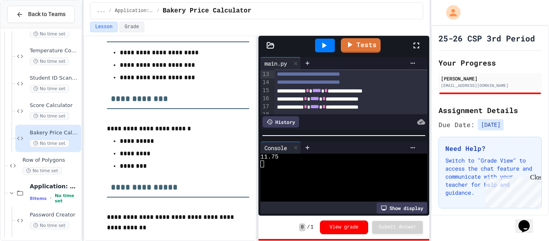
scroll to position [108, 0]
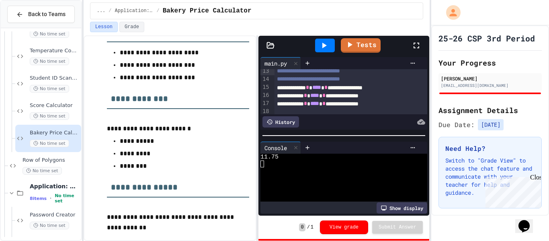
click at [327, 50] on div at bounding box center [325, 46] width 20 height 14
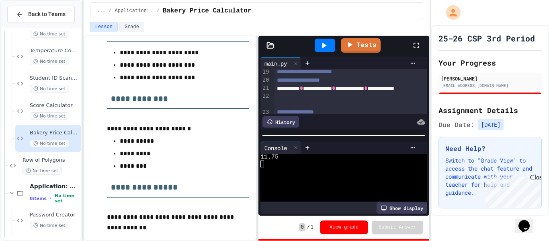
scroll to position [154, 0]
click at [295, 102] on div "**********" at bounding box center [350, 94] width 153 height 16
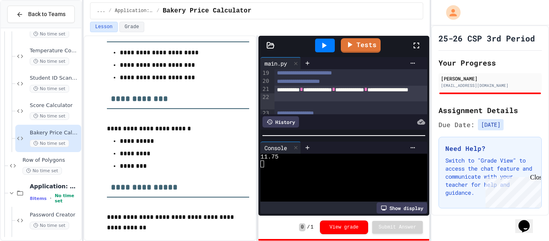
click at [327, 46] on icon at bounding box center [324, 46] width 10 height 10
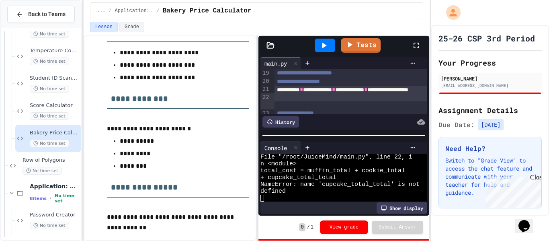
scroll to position [7, 0]
click at [318, 102] on div "**********" at bounding box center [350, 94] width 153 height 16
click at [323, 41] on icon at bounding box center [324, 46] width 10 height 10
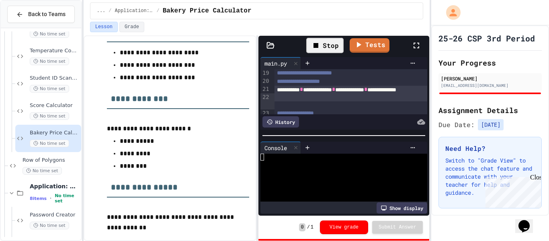
scroll to position [0, 0]
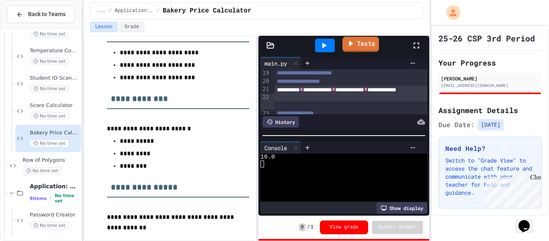
click at [358, 41] on link "Tests" at bounding box center [360, 44] width 37 height 15
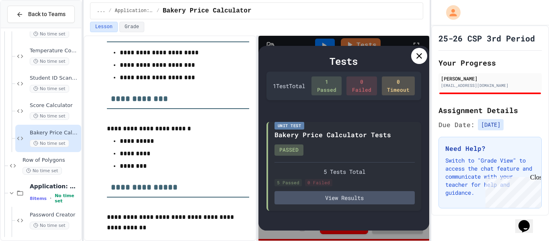
click at [416, 57] on icon at bounding box center [419, 56] width 10 height 10
